Goal: Task Accomplishment & Management: Use online tool/utility

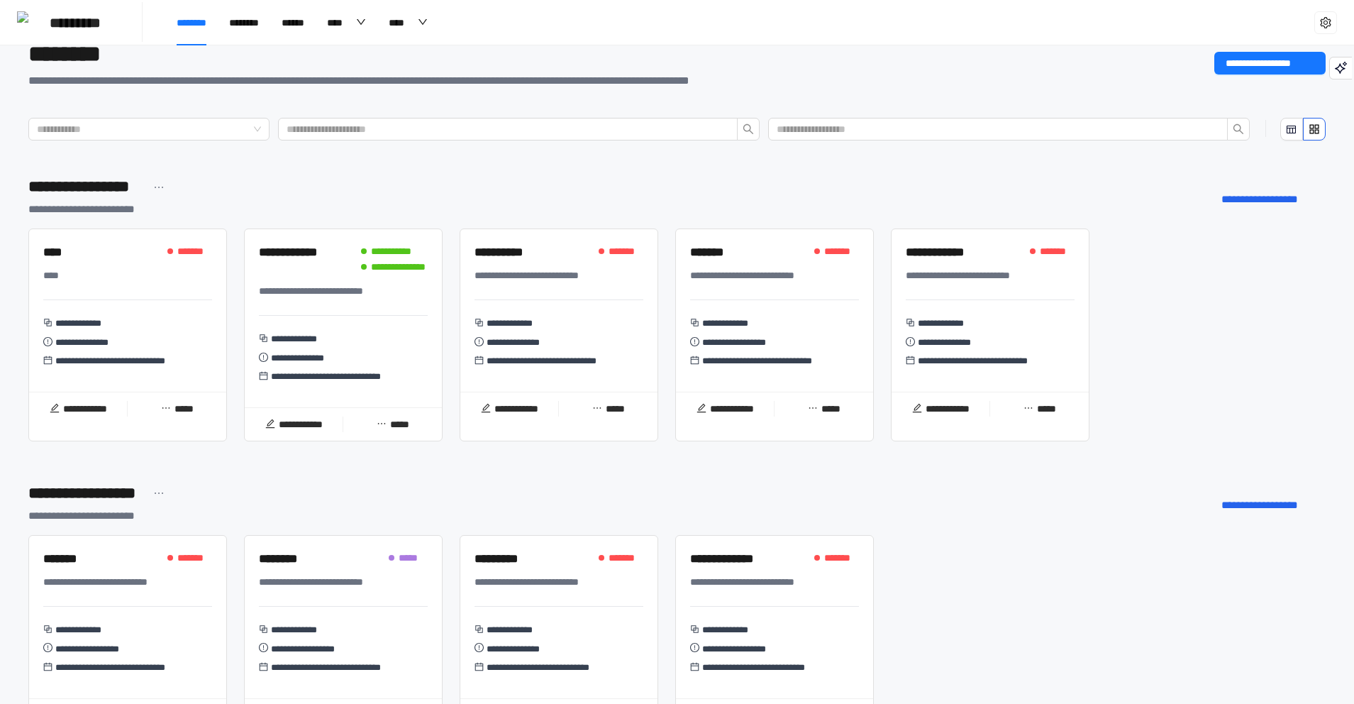
drag, startPoint x: 844, startPoint y: 268, endPoint x: 851, endPoint y: 277, distance: 11.5
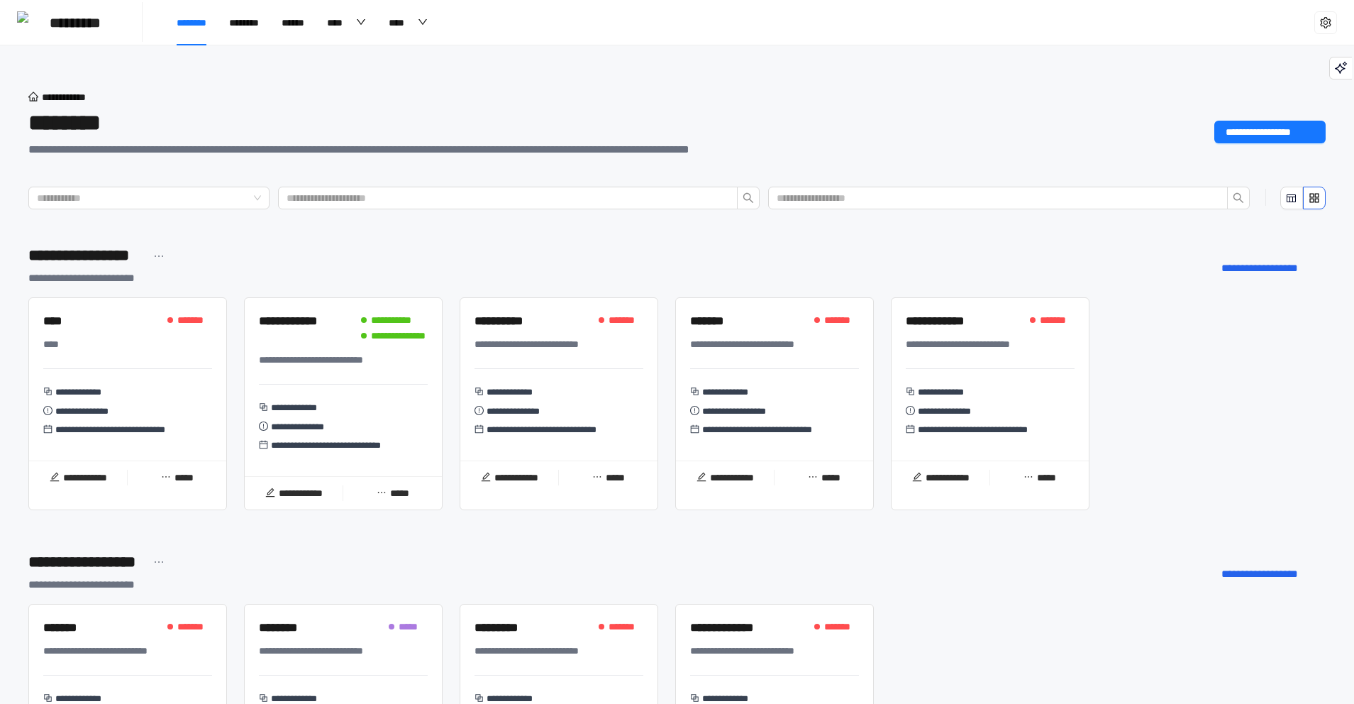
drag, startPoint x: 878, startPoint y: 285, endPoint x: 875, endPoint y: 260, distance: 25.7
drag, startPoint x: 885, startPoint y: 317, endPoint x: 879, endPoint y: 284, distance: 33.8
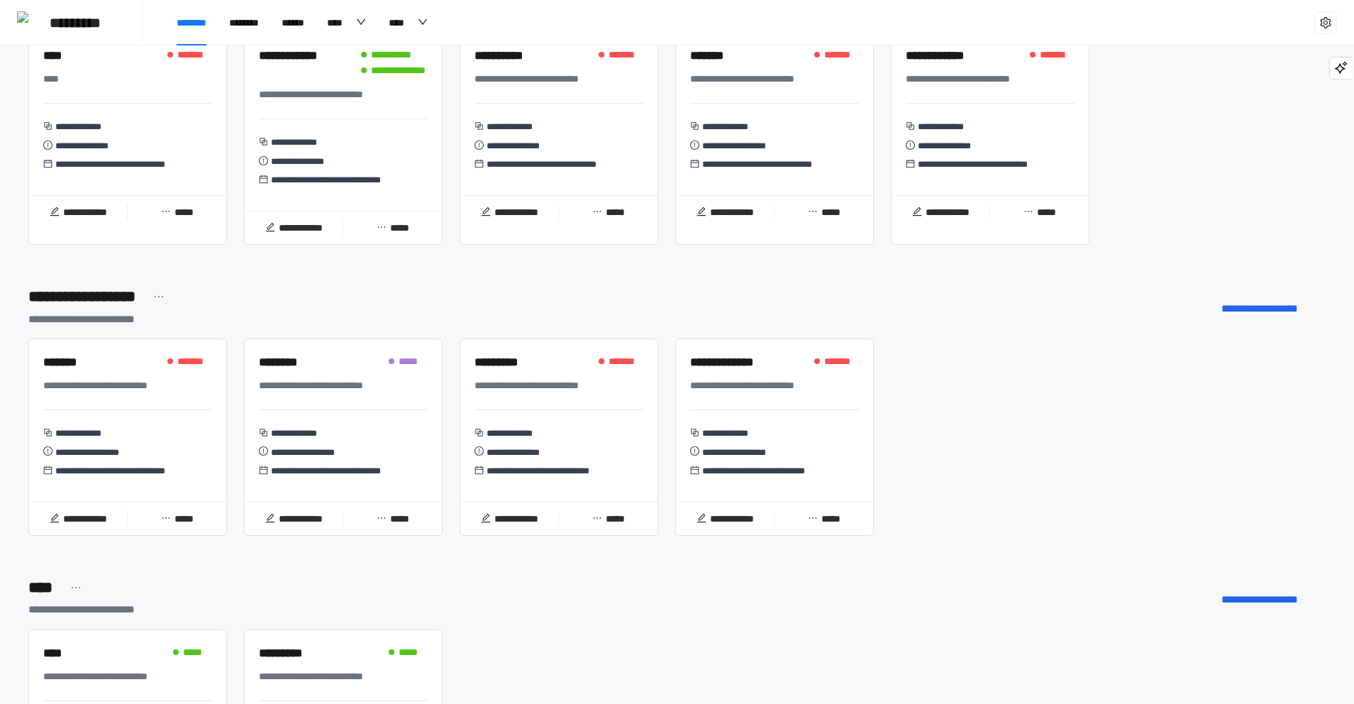
drag, startPoint x: 879, startPoint y: 284, endPoint x: 884, endPoint y: 302, distance: 19.1
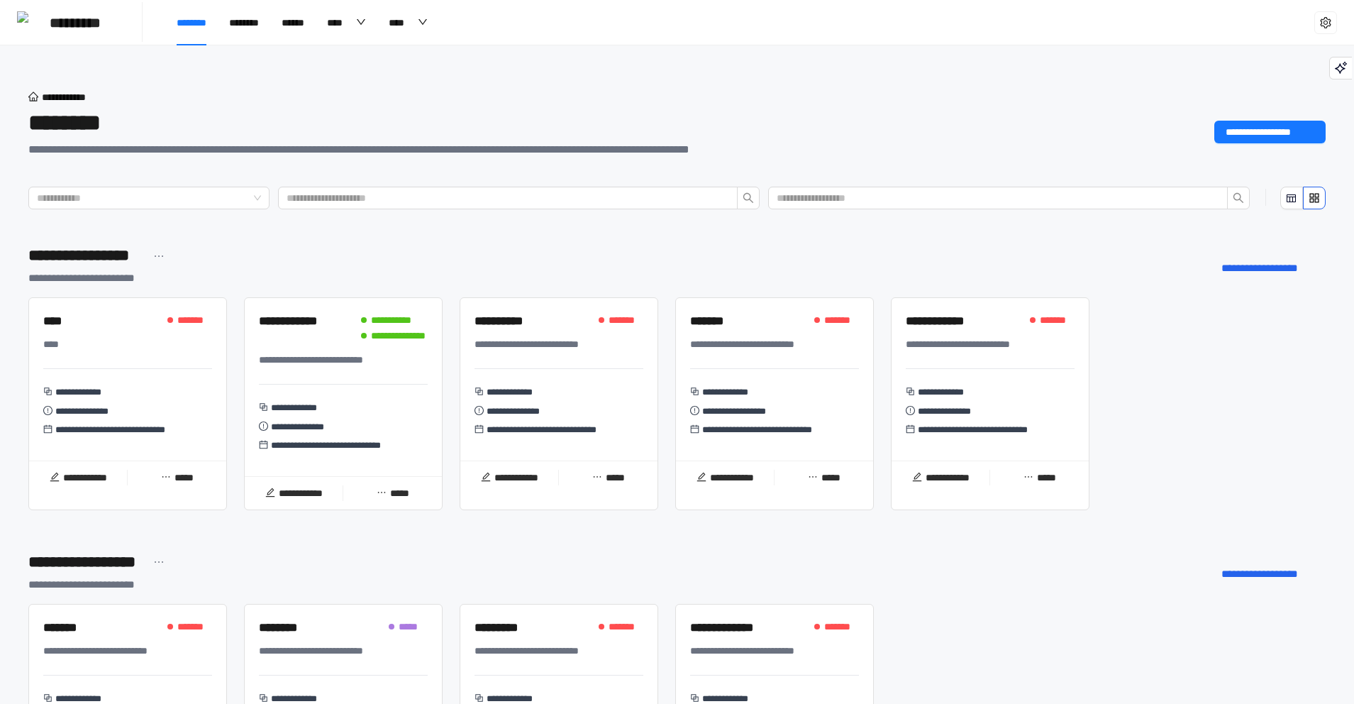
drag, startPoint x: 883, startPoint y: 301, endPoint x: 878, endPoint y: 265, distance: 36.6
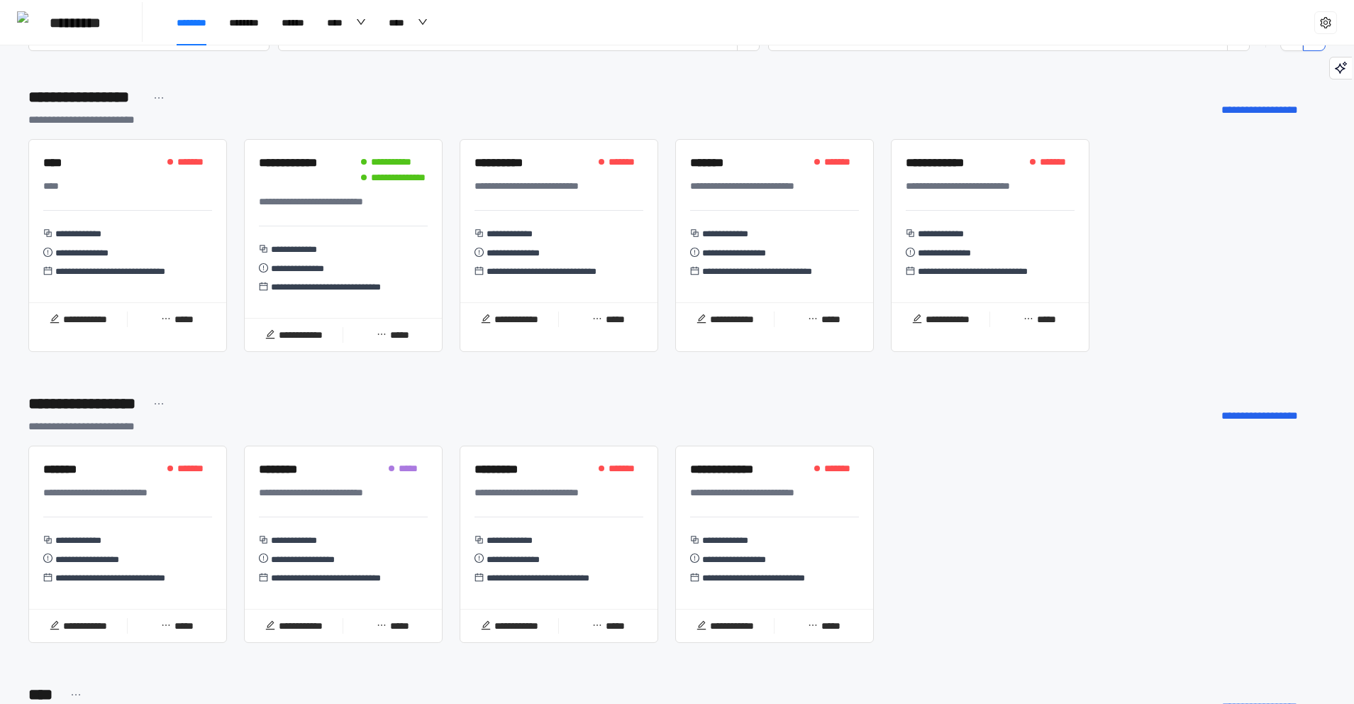
drag, startPoint x: 879, startPoint y: 265, endPoint x: 881, endPoint y: 284, distance: 19.3
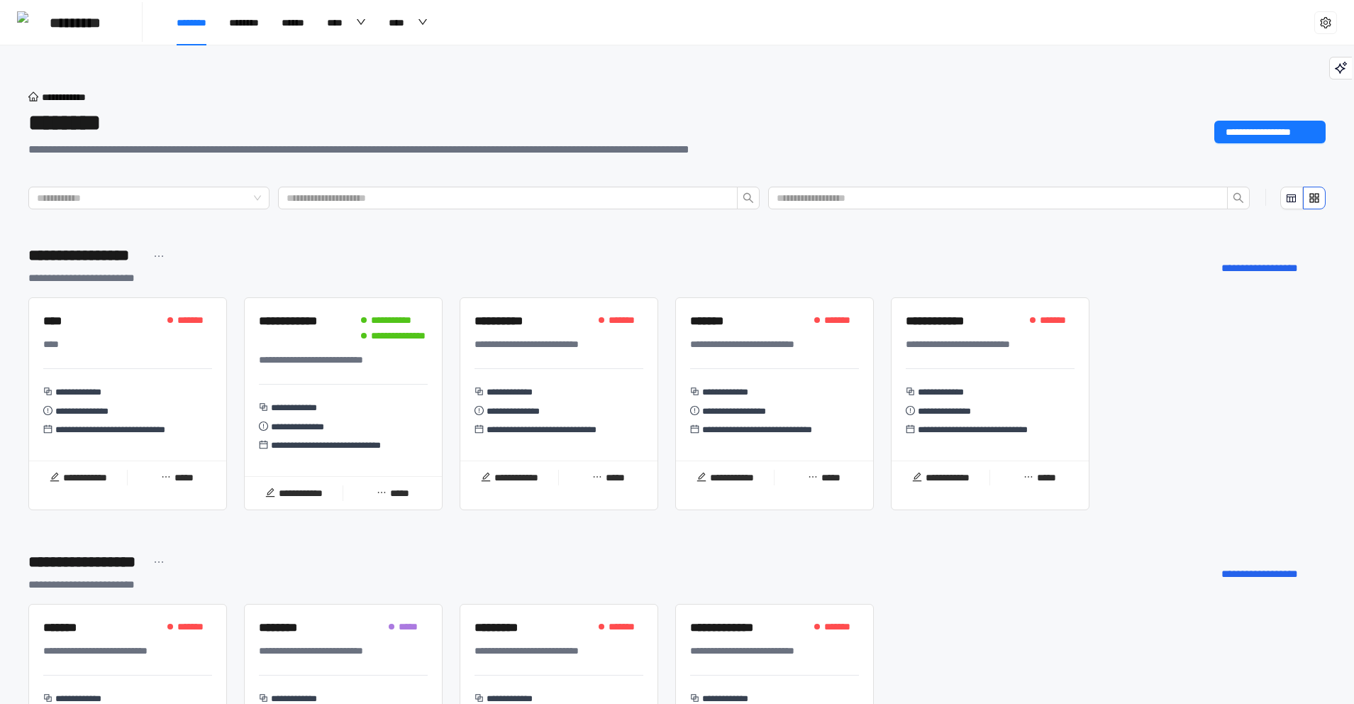
drag, startPoint x: 881, startPoint y: 284, endPoint x: 883, endPoint y: 265, distance: 20.0
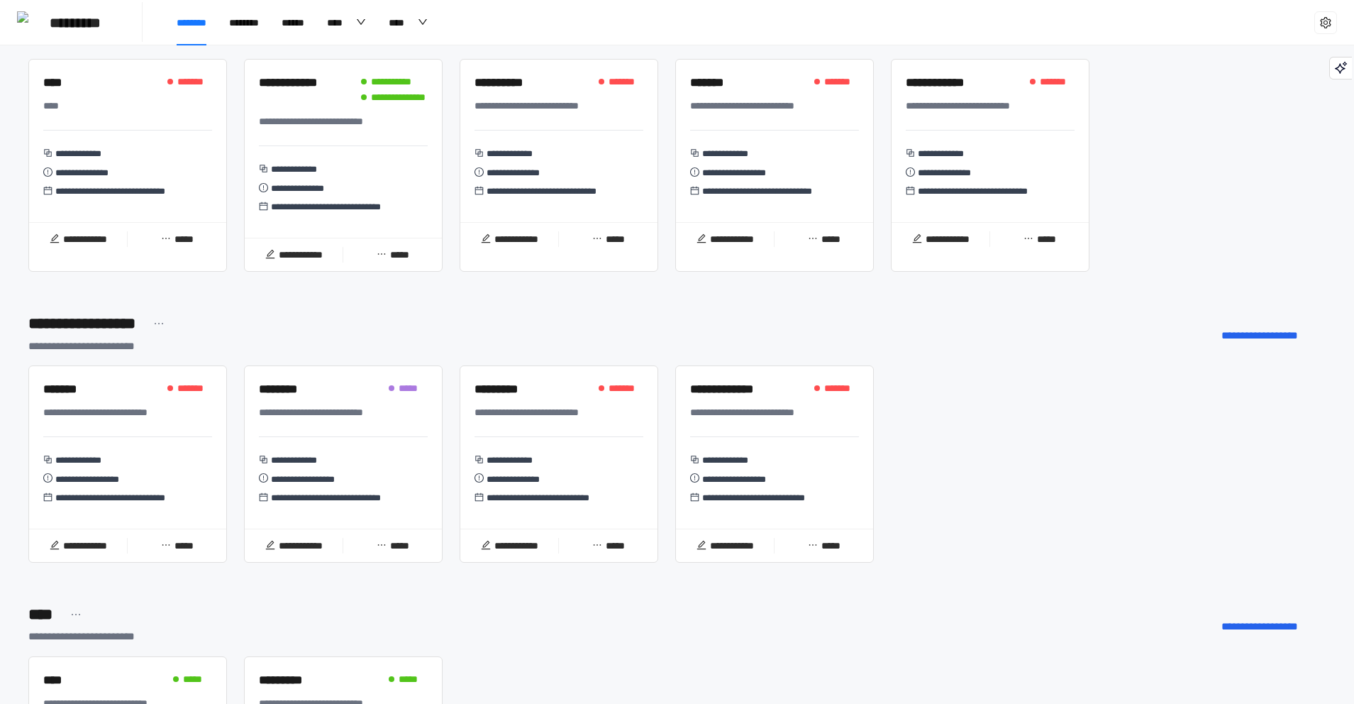
drag, startPoint x: 879, startPoint y: 292, endPoint x: 882, endPoint y: 306, distance: 13.8
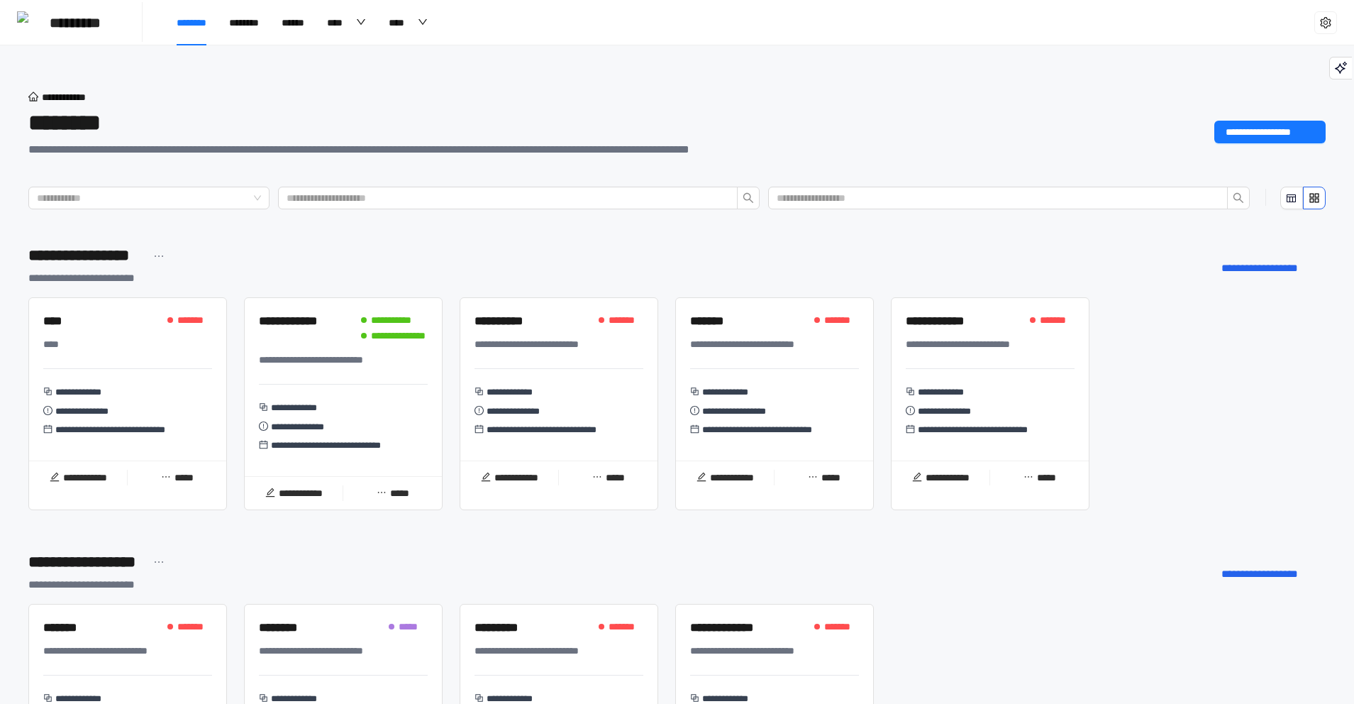
drag, startPoint x: 880, startPoint y: 306, endPoint x: 876, endPoint y: 264, distance: 42.1
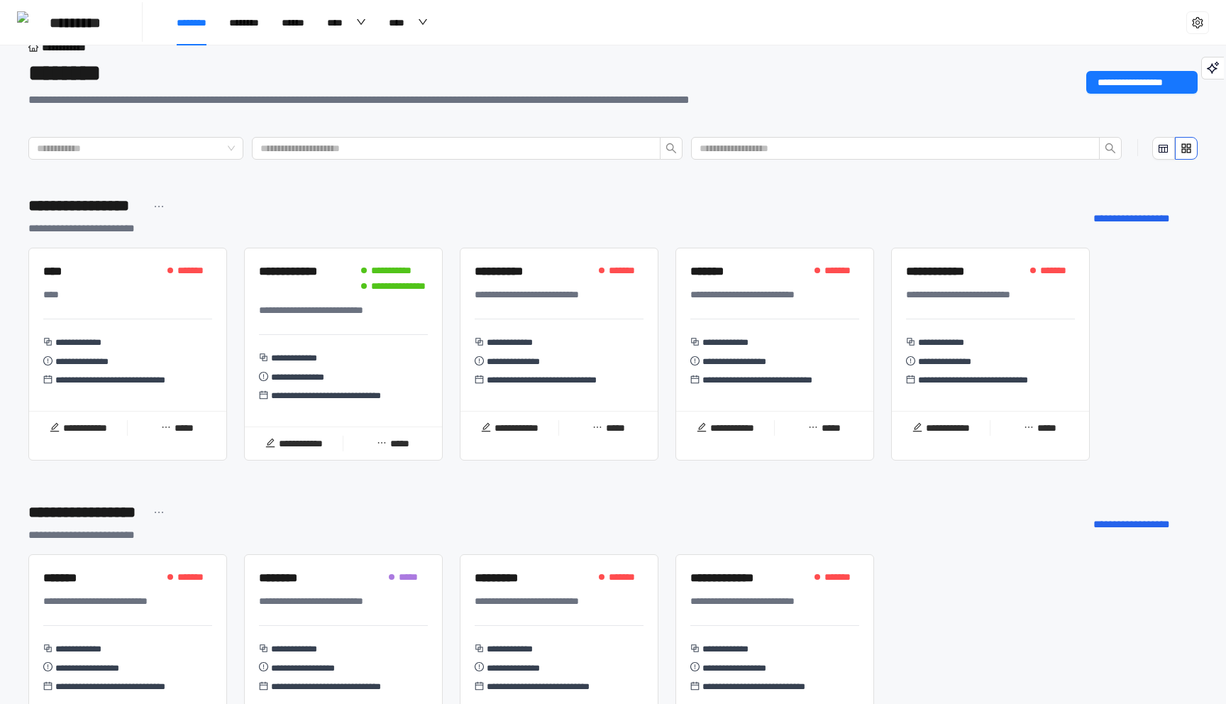
scroll to position [63, 0]
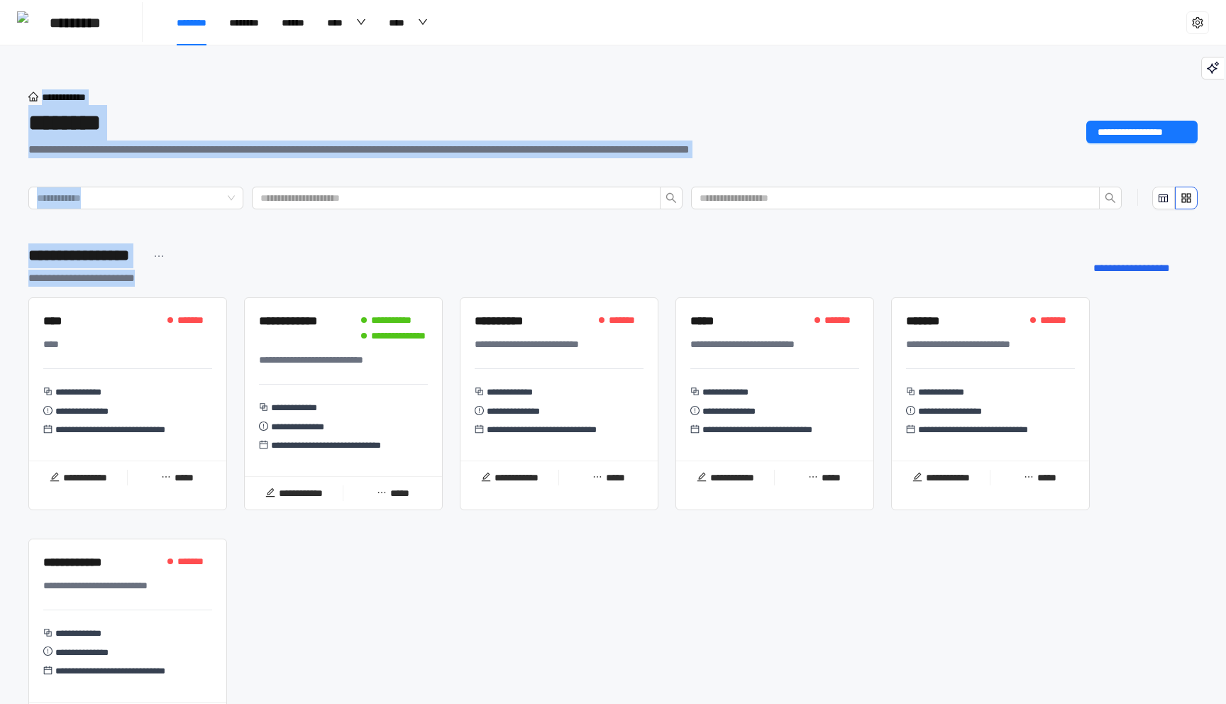
drag, startPoint x: 640, startPoint y: 74, endPoint x: 581, endPoint y: 287, distance: 220.1
click at [581, 287] on div "**********" at bounding box center [612, 267] width 1169 height 48
drag, startPoint x: 581, startPoint y: 287, endPoint x: 587, endPoint y: 73, distance: 213.6
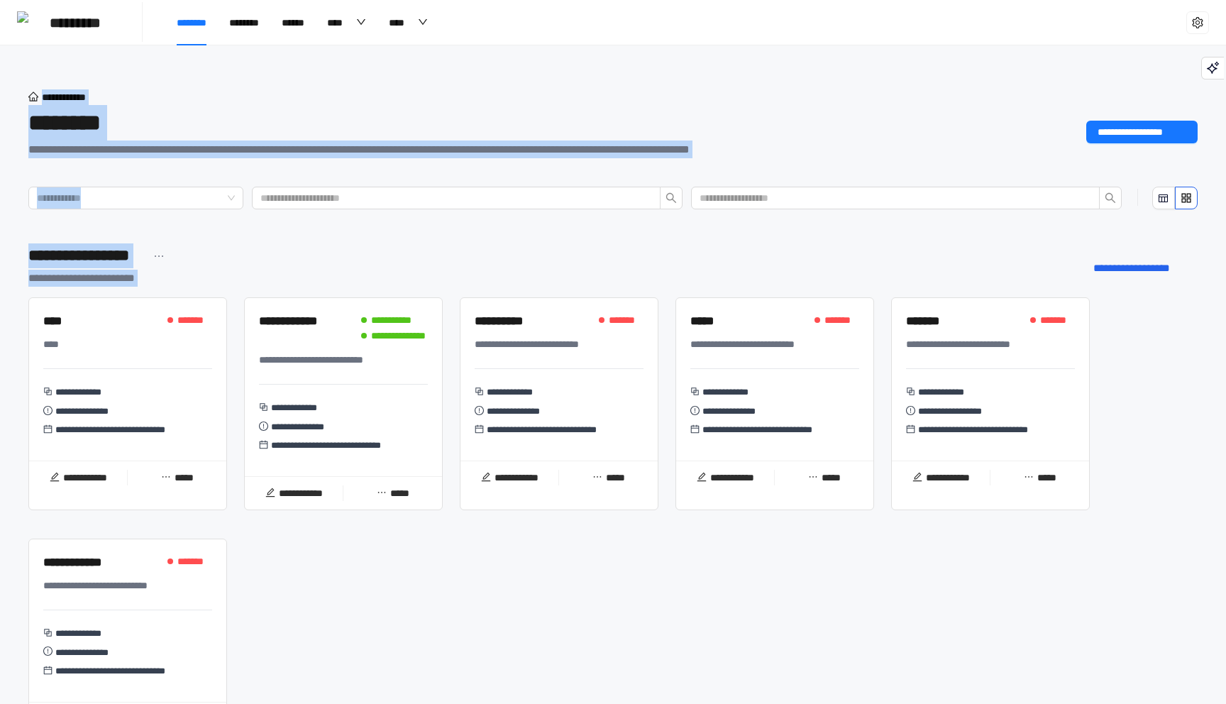
drag, startPoint x: 587, startPoint y: 73, endPoint x: 587, endPoint y: 290, distance: 217.1
click at [587, 290] on div "**********" at bounding box center [612, 267] width 1169 height 48
drag, startPoint x: 587, startPoint y: 290, endPoint x: 612, endPoint y: 67, distance: 224.2
